Goal: Task Accomplishment & Management: Use online tool/utility

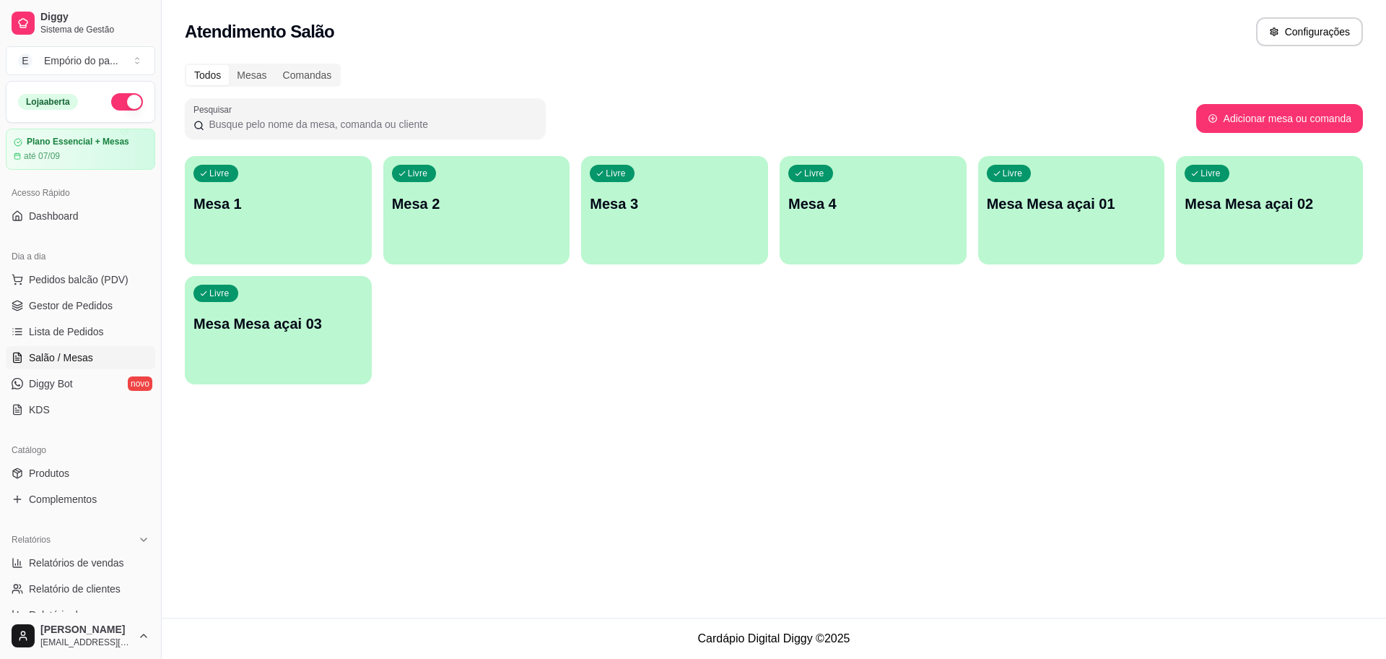
click at [674, 248] on div "button" at bounding box center [674, 255] width 187 height 17
click at [68, 302] on span "Gestor de Pedidos" at bounding box center [71, 305] width 84 height 14
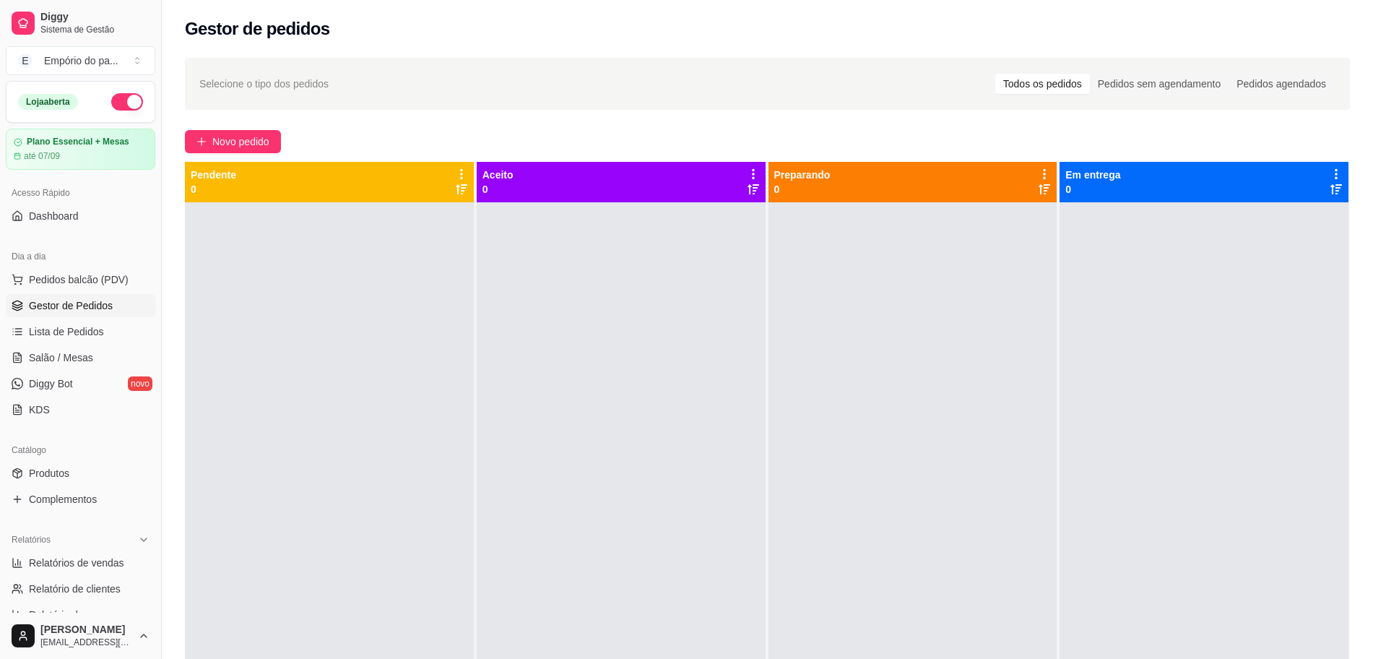
drag, startPoint x: 0, startPoint y: 474, endPoint x: 4, endPoint y: 399, distance: 75.9
drag, startPoint x: 4, startPoint y: 399, endPoint x: 614, endPoint y: 370, distance: 610.8
click at [614, 370] on div at bounding box center [621, 531] width 289 height 659
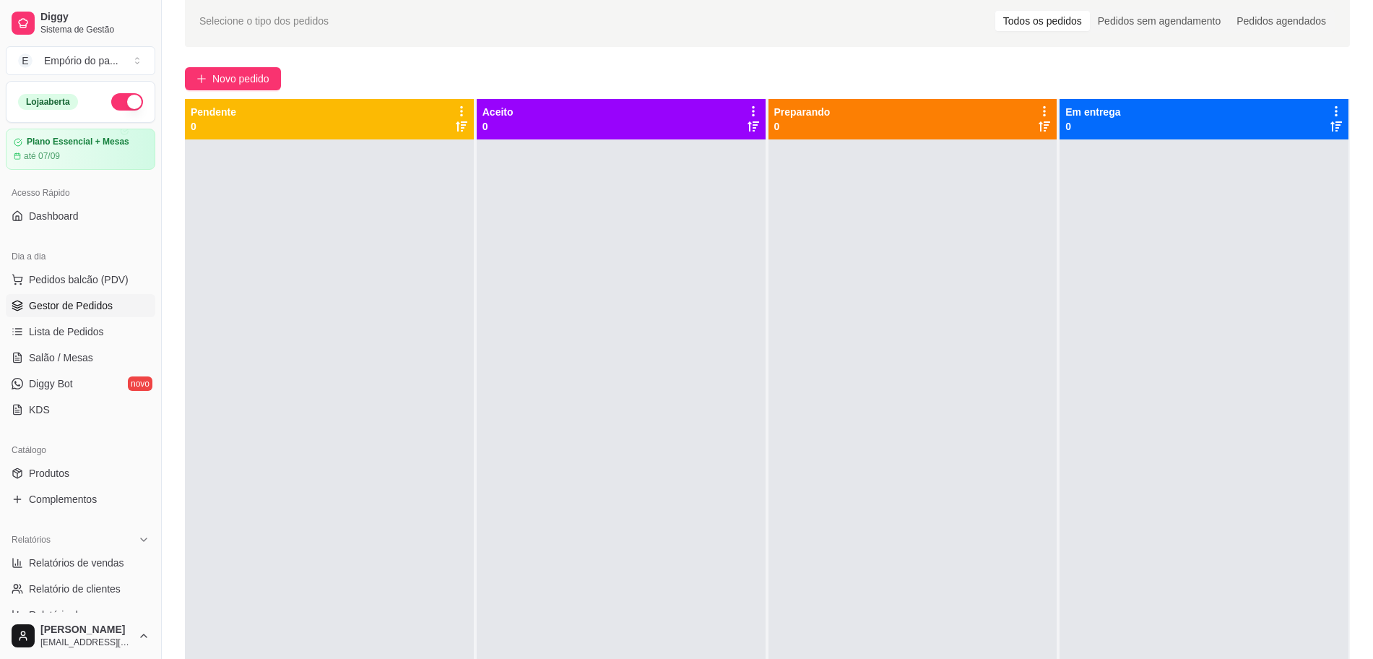
scroll to position [90, 0]
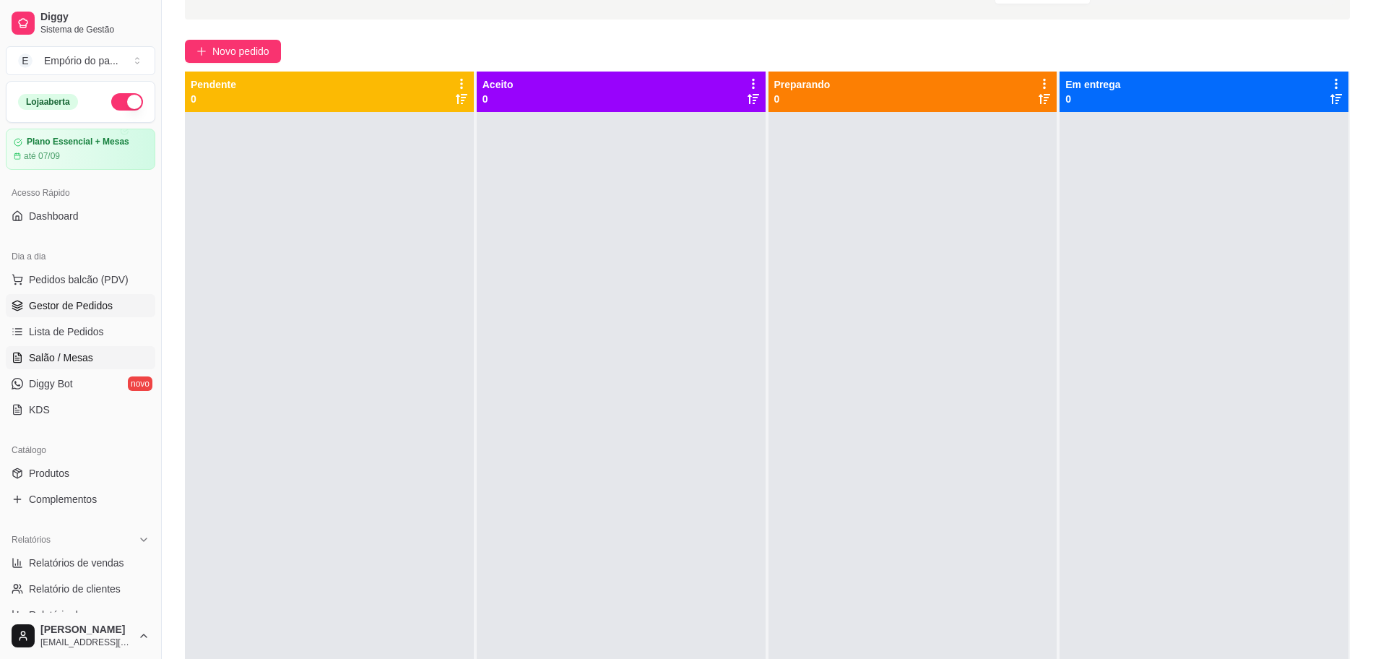
click at [60, 367] on link "Salão / Mesas" at bounding box center [80, 357] width 149 height 23
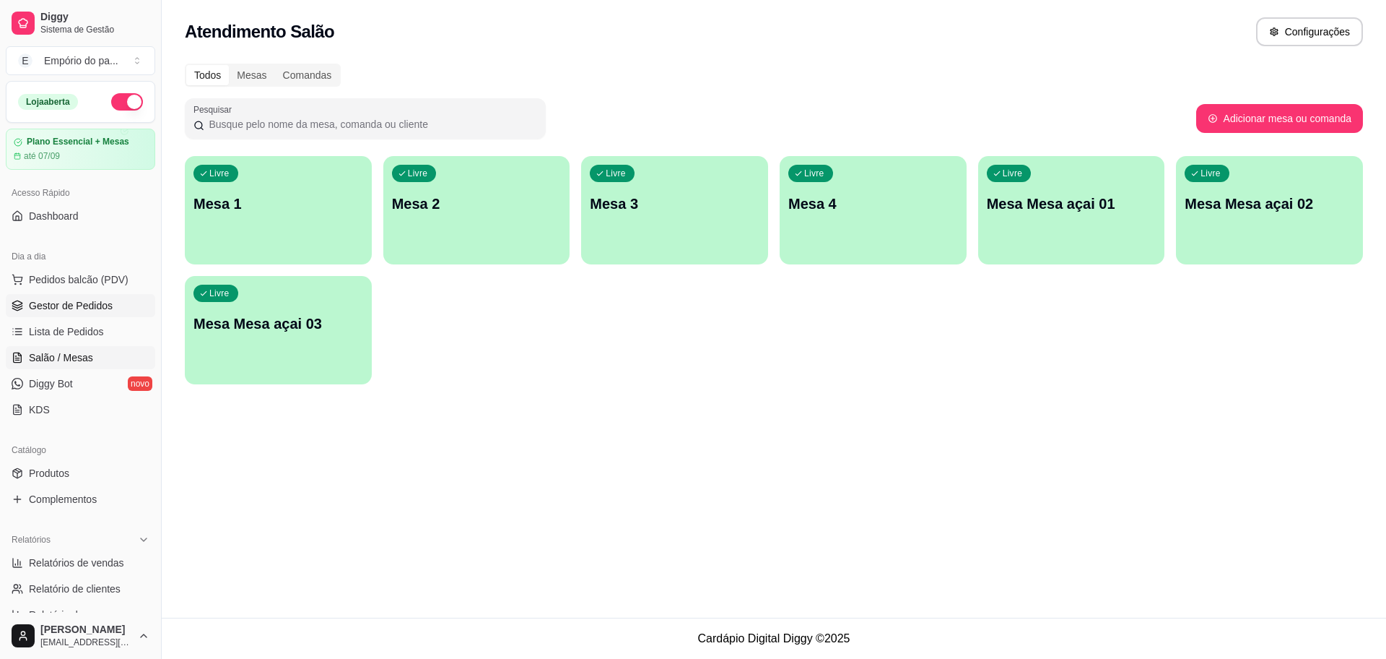
click at [77, 301] on span "Gestor de Pedidos" at bounding box center [71, 305] width 84 height 14
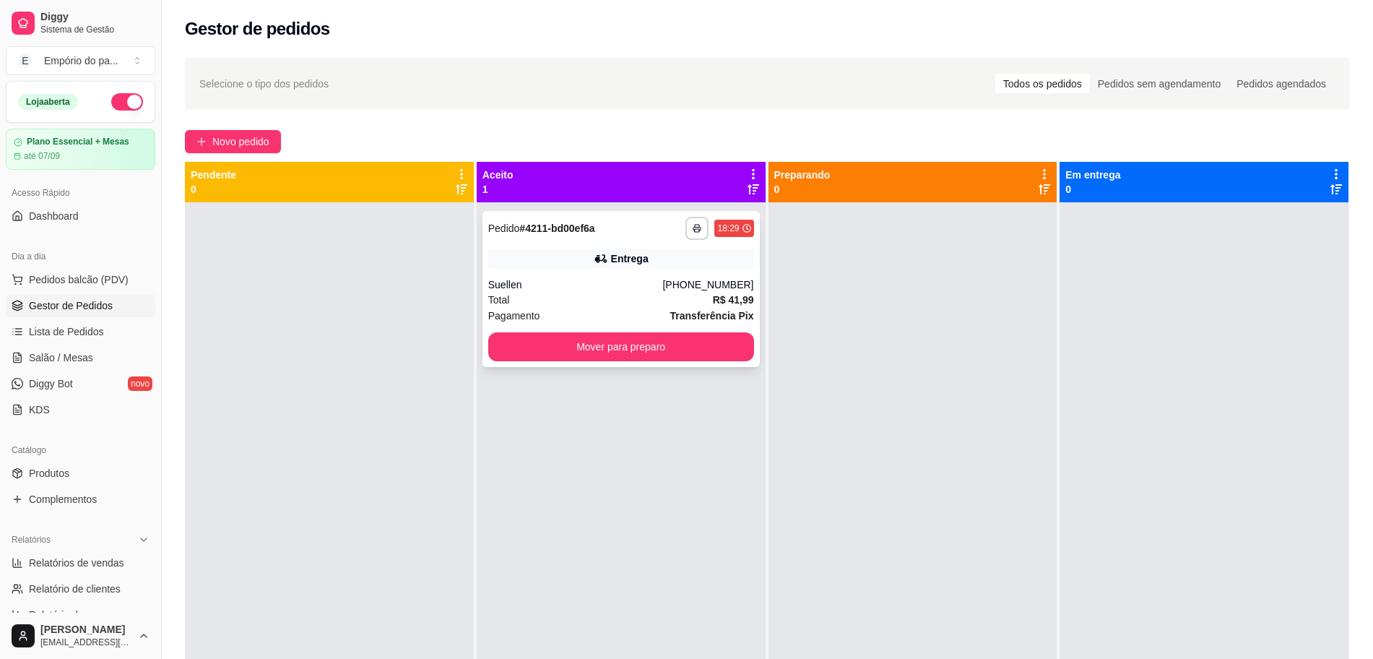
click at [520, 354] on button "Mover para preparo" at bounding box center [621, 346] width 266 height 29
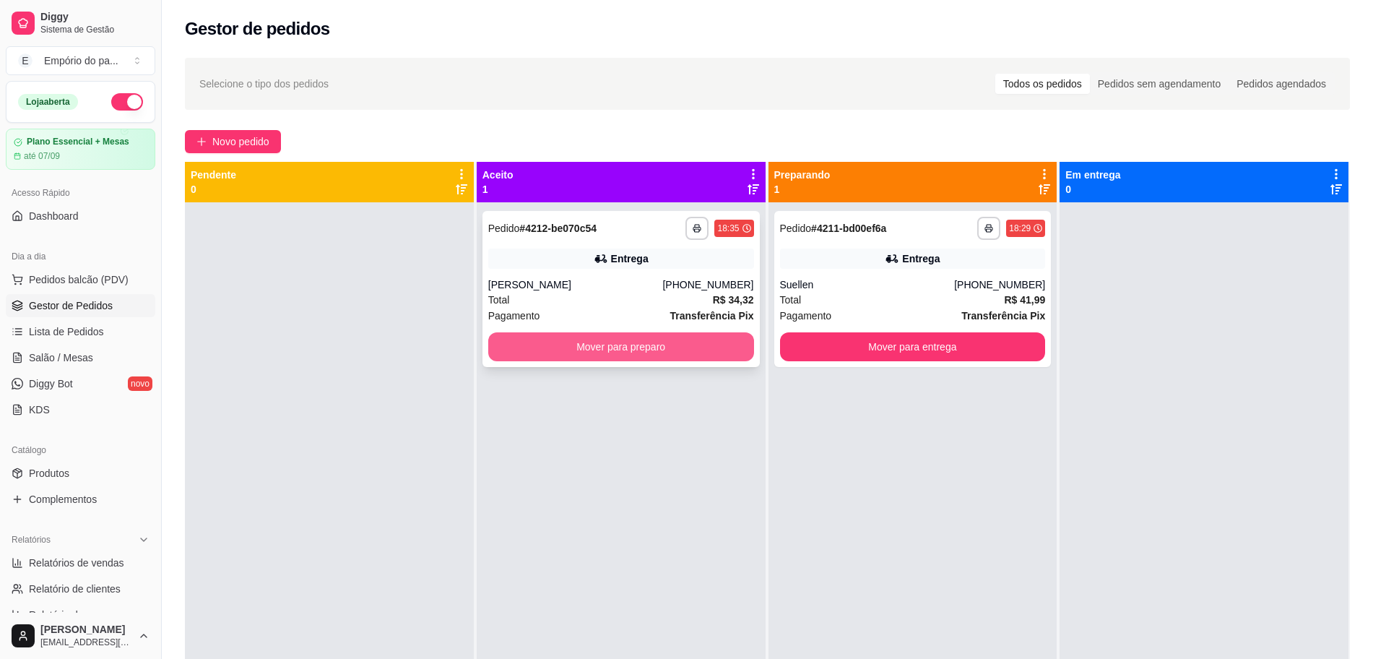
click at [628, 341] on button "Mover para preparo" at bounding box center [621, 346] width 266 height 29
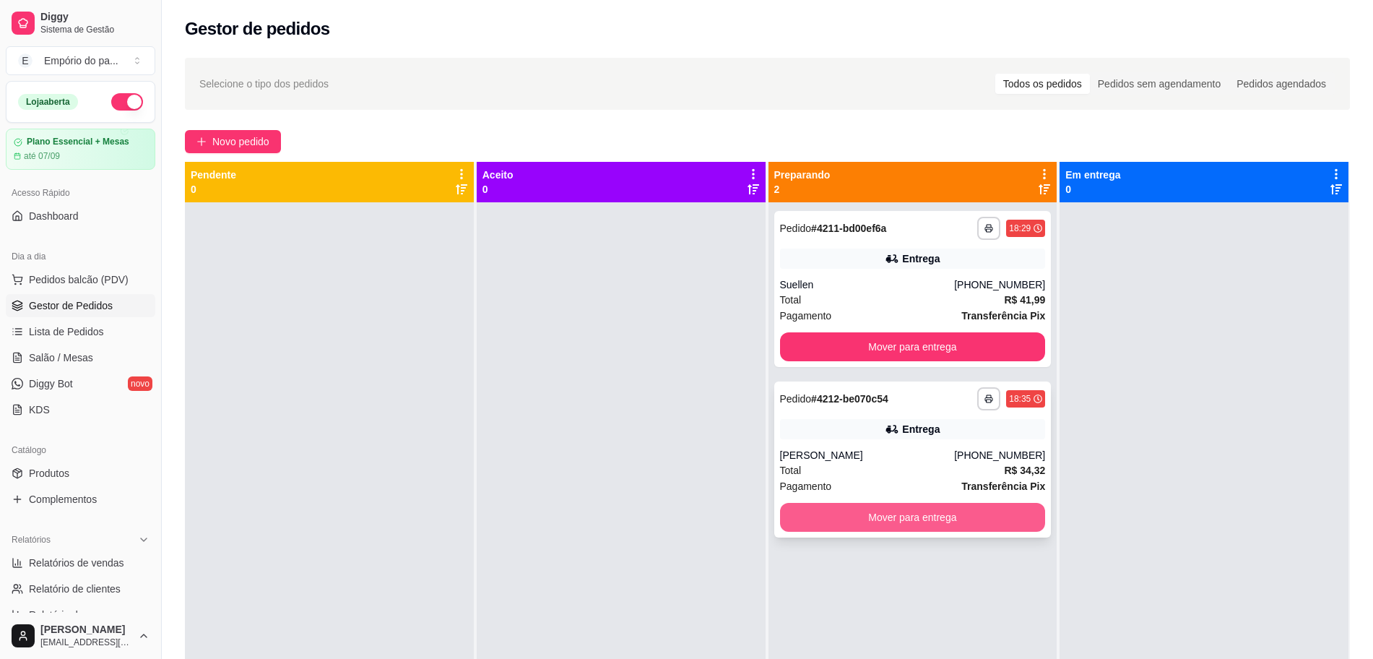
click at [885, 405] on div "**********" at bounding box center [913, 398] width 266 height 23
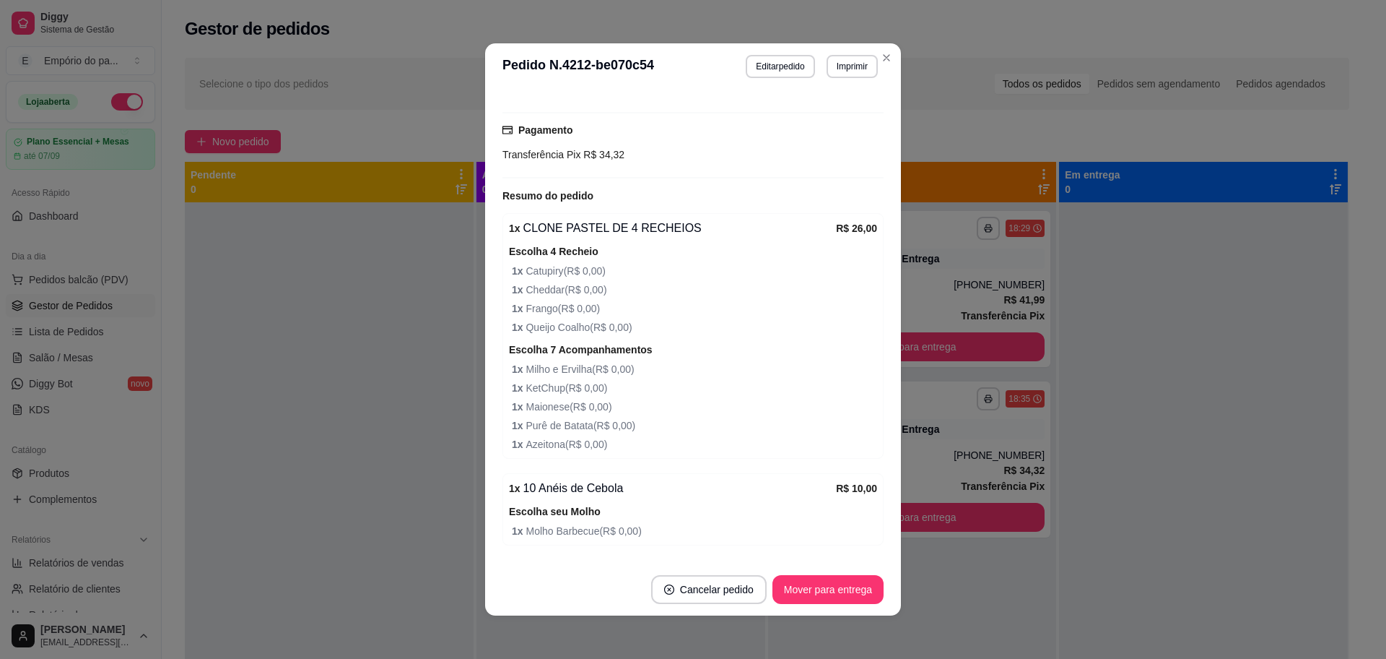
scroll to position [503, 0]
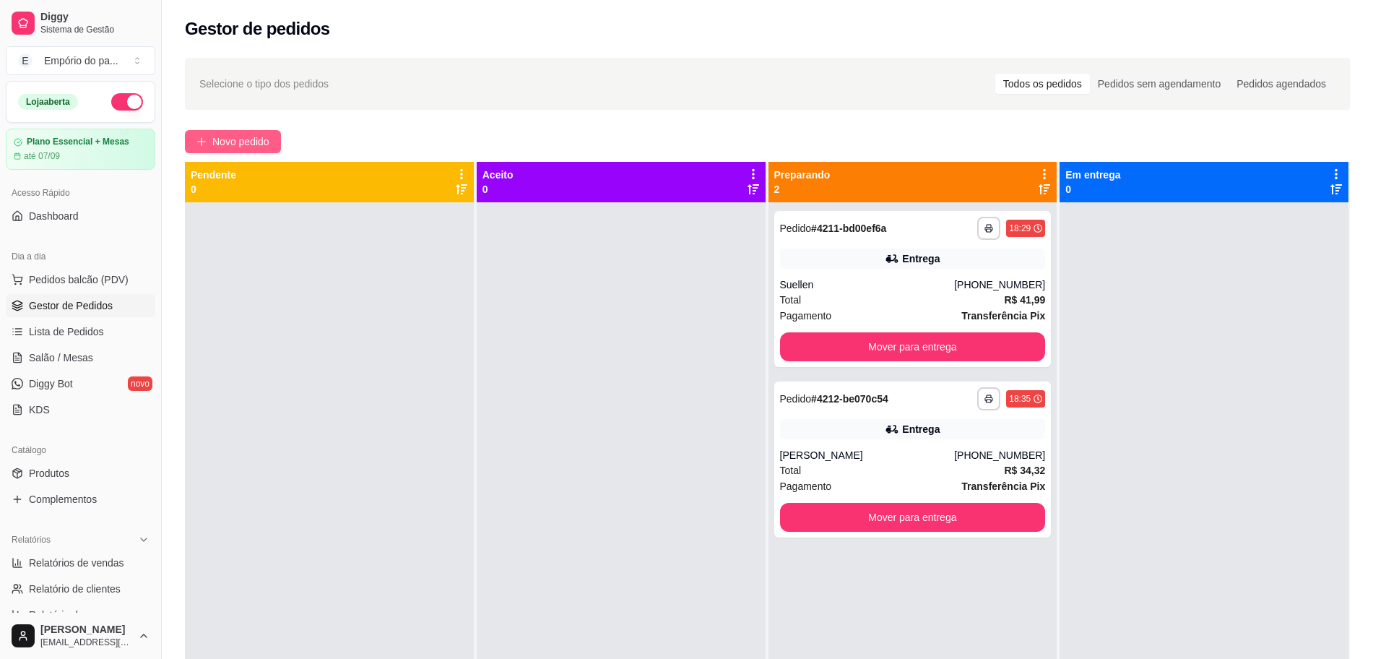
click at [238, 134] on span "Novo pedido" at bounding box center [240, 142] width 57 height 16
